Goal: Obtain resource: Download file/media

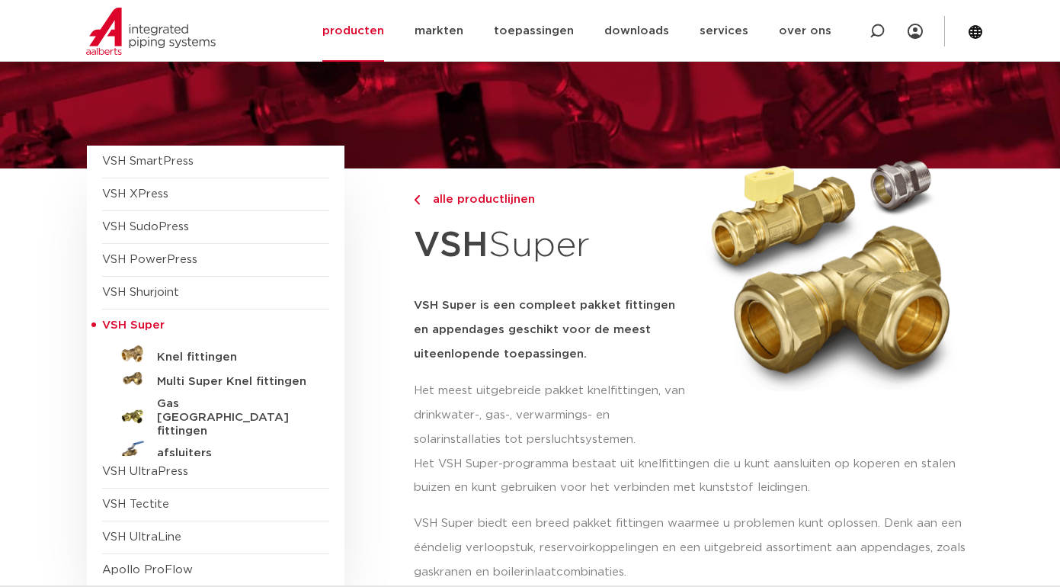
scroll to position [152, 0]
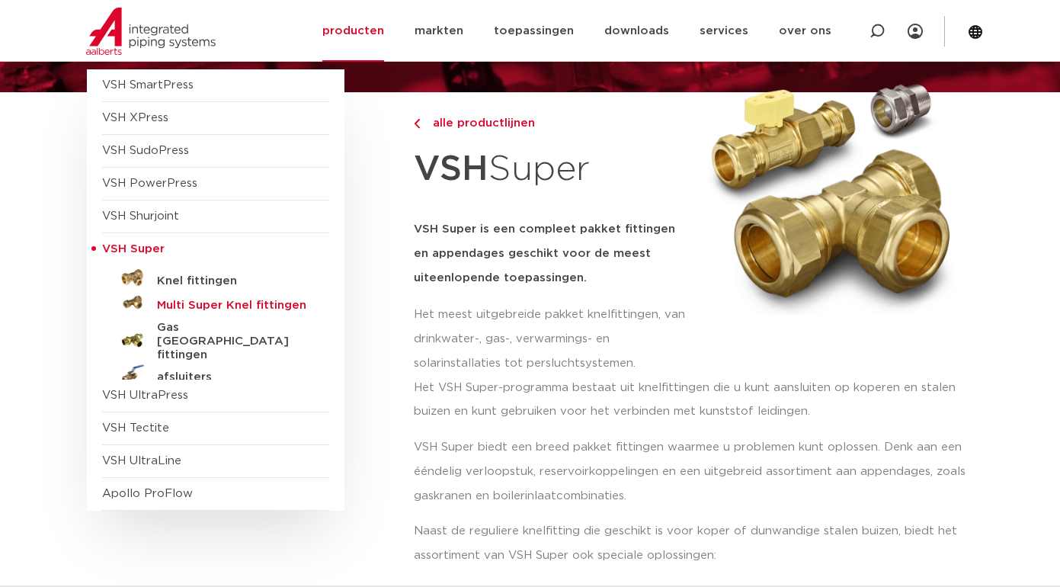
click at [250, 311] on h5 "Multi Super Knel fittingen" at bounding box center [232, 306] width 151 height 14
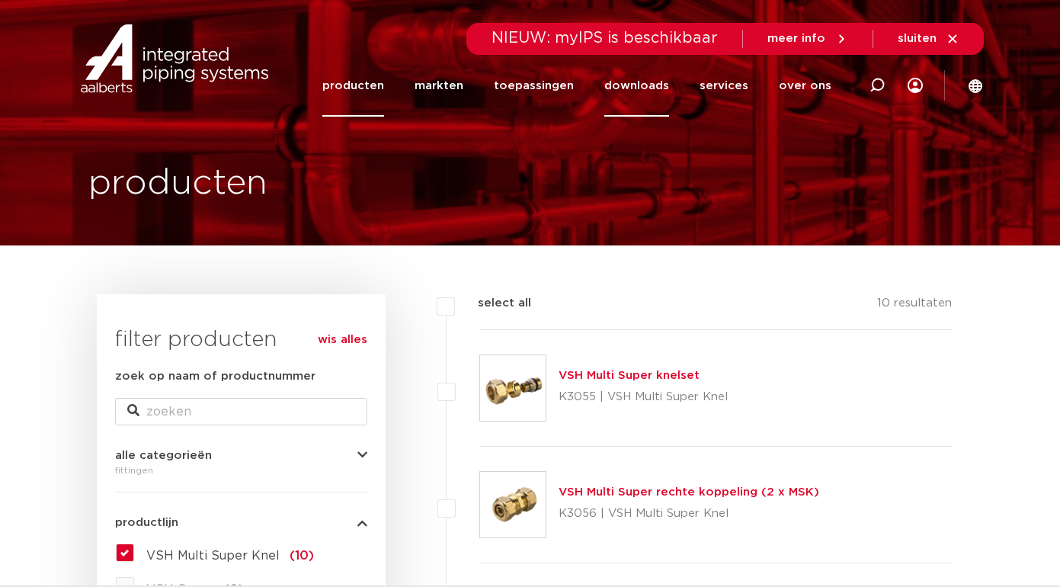
click at [646, 85] on link "downloads" at bounding box center [636, 86] width 65 height 62
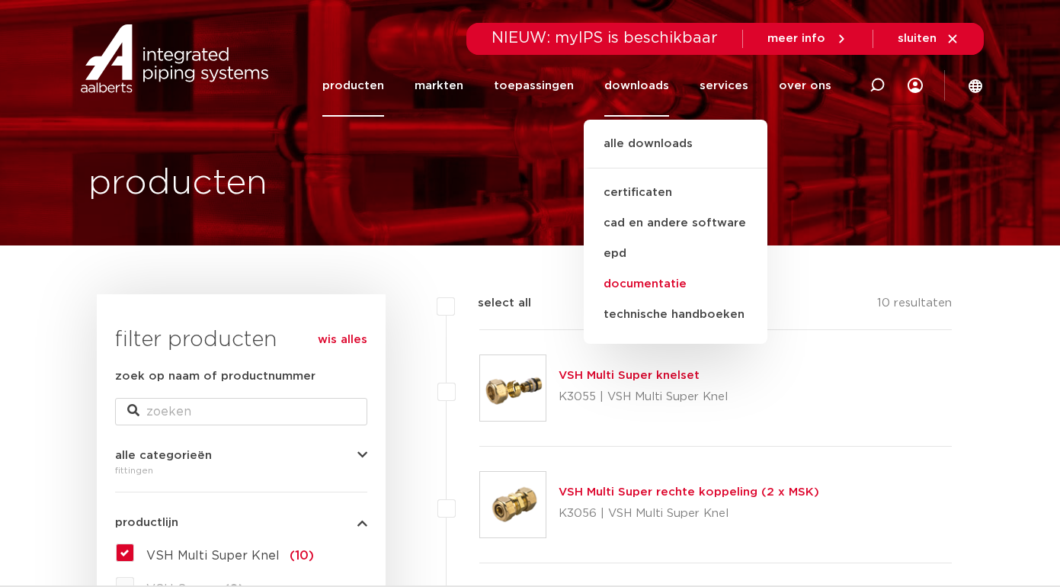
click at [669, 283] on link "documentatie" at bounding box center [676, 284] width 184 height 30
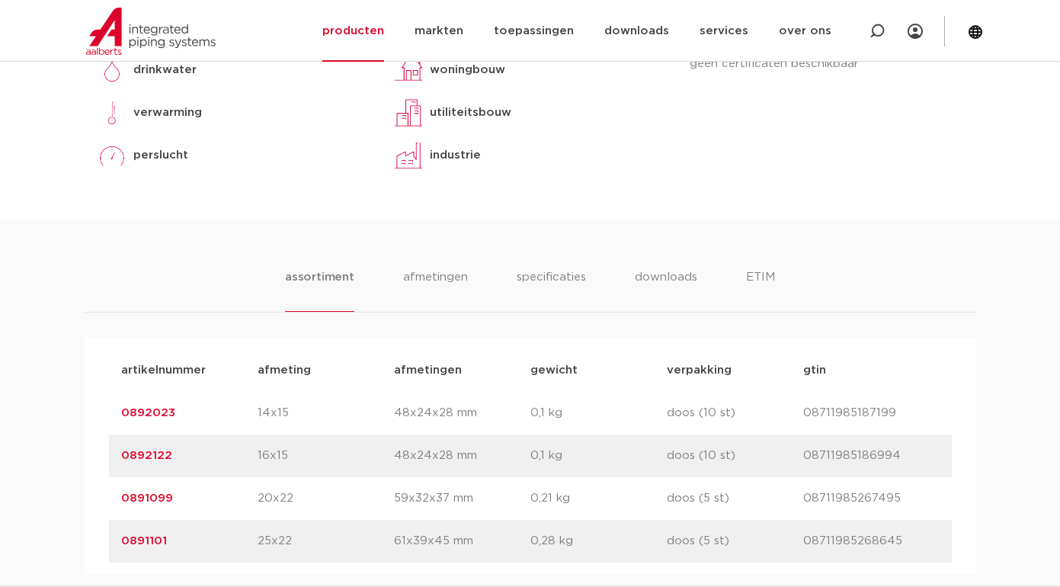
scroll to position [915, 0]
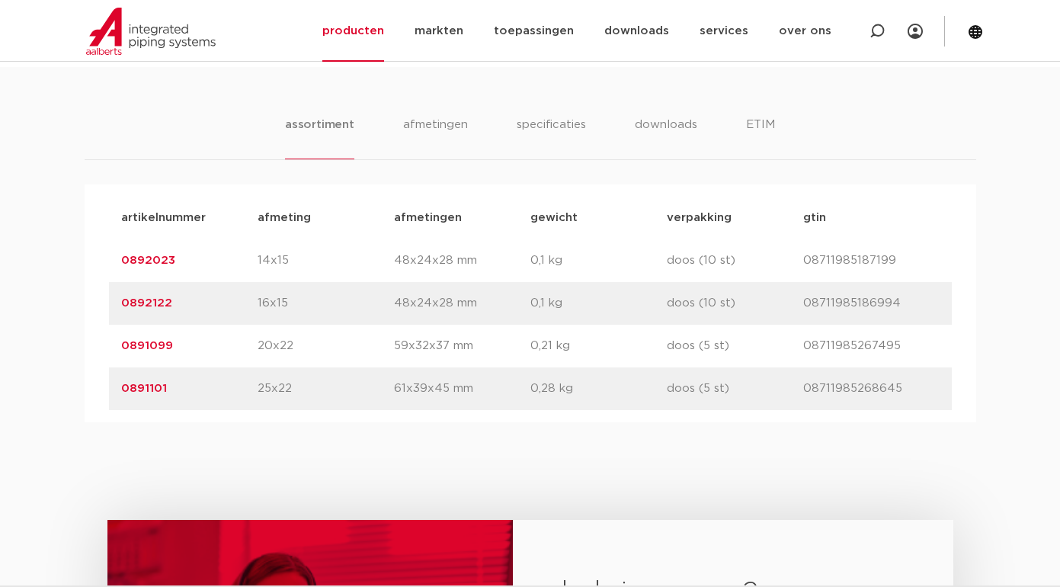
click at [860, 299] on p "08711985186994" at bounding box center [871, 303] width 136 height 18
copy p "08711985186994"
drag, startPoint x: 176, startPoint y: 306, endPoint x: 106, endPoint y: 307, distance: 70.1
click at [106, 307] on div "artikelnummer afmeting afmetingen gewicht verpakking gtin artikelnummer 0892023…" at bounding box center [531, 303] width 892 height 238
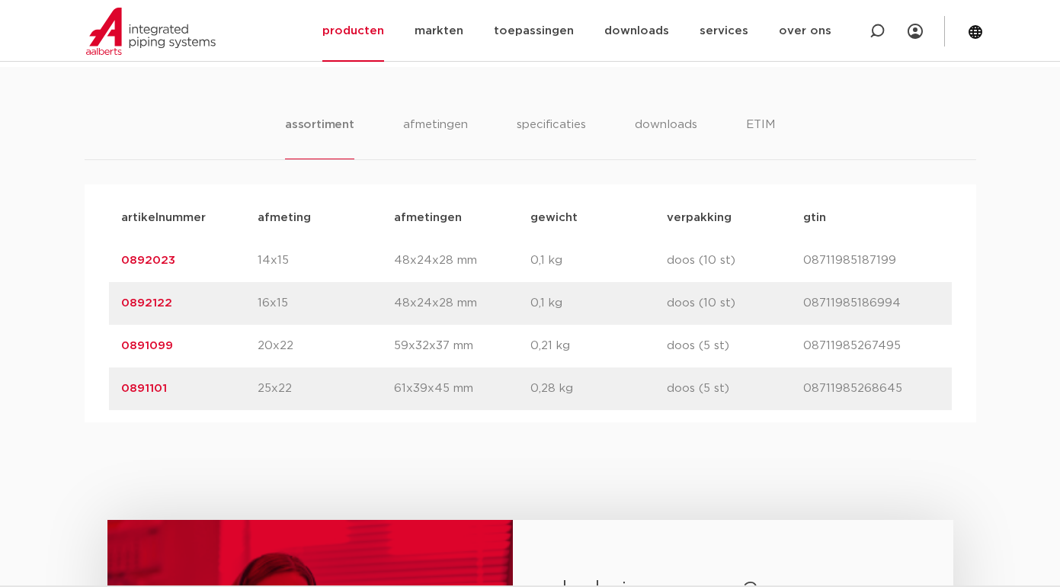
copy link "0892122"
drag, startPoint x: 171, startPoint y: 349, endPoint x: 118, endPoint y: 350, distance: 53.4
click at [118, 350] on div "artikelnummer 0891099 afmeting 20x22 afmetingen 59x32x37 mm gewicht 0,21 kg ver…" at bounding box center [530, 346] width 843 height 43
copy link "0891099"
drag, startPoint x: 74, startPoint y: 117, endPoint x: 82, endPoint y: 115, distance: 8.7
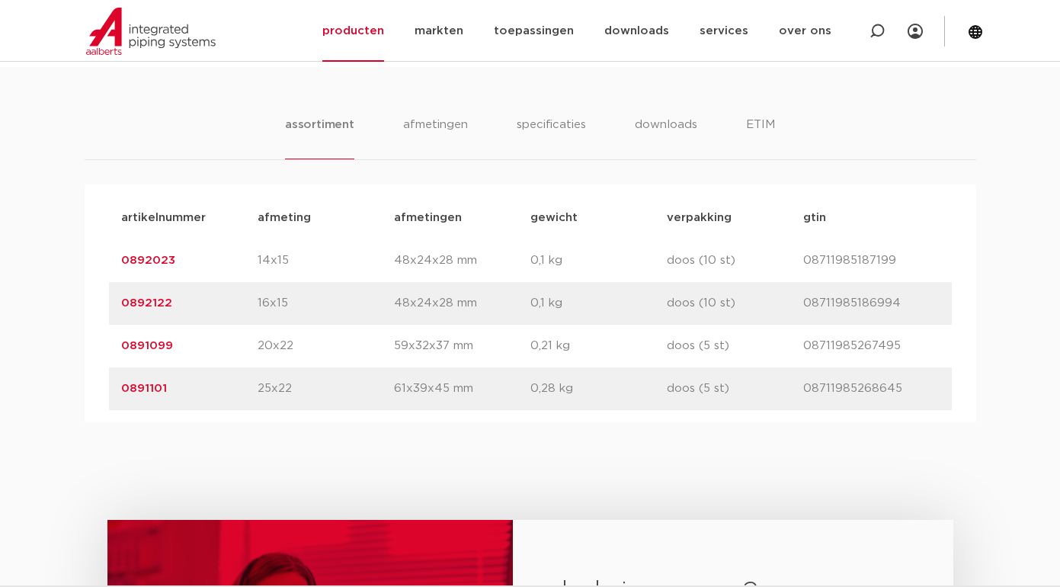
click at [75, 117] on div "assortiment afmetingen specificaties downloads ETIM assortiment afmetingen spec…" at bounding box center [530, 244] width 1060 height 355
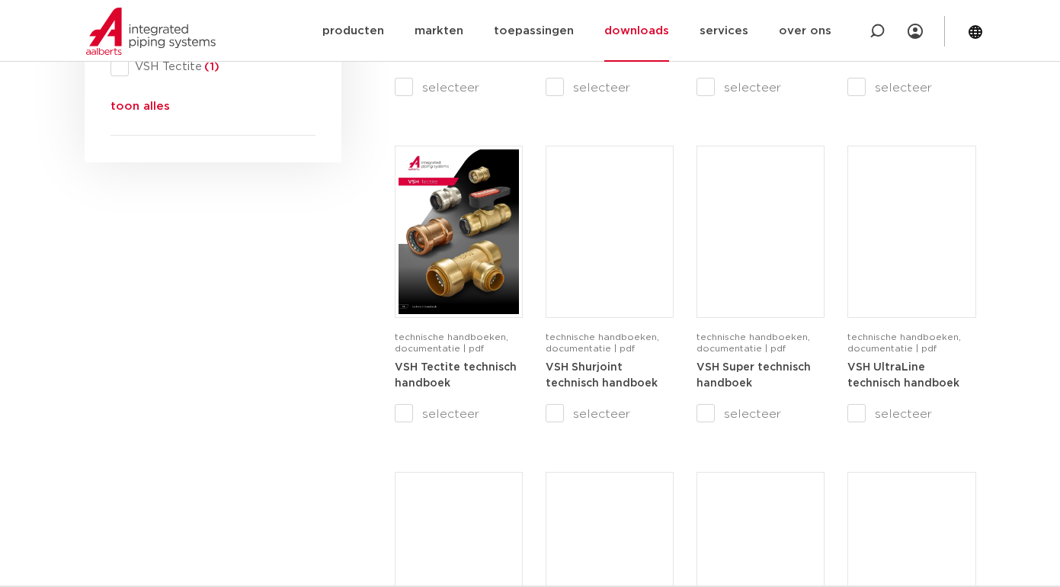
scroll to position [915, 0]
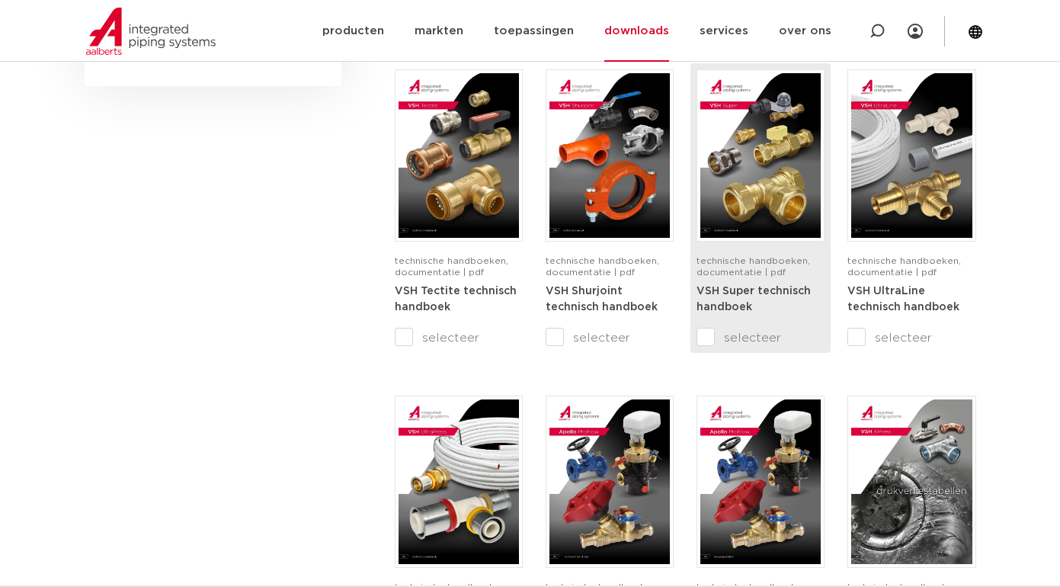
click at [707, 338] on input "selecteer" at bounding box center [729, 338] width 64 height 18
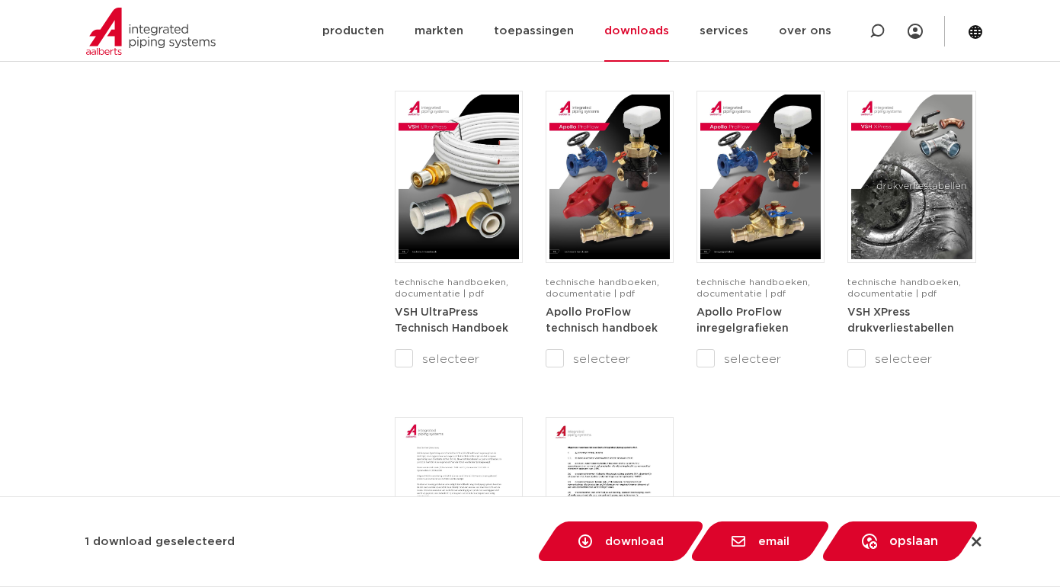
scroll to position [1296, 0]
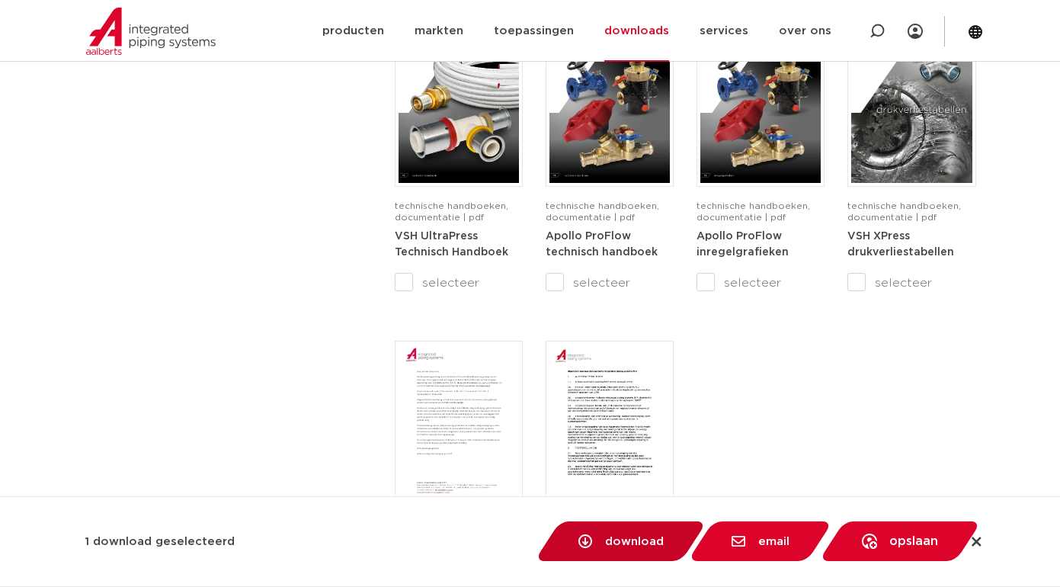
click at [632, 541] on span "download" at bounding box center [634, 541] width 59 height 11
checkbox input "false"
